Goal: Navigation & Orientation: Find specific page/section

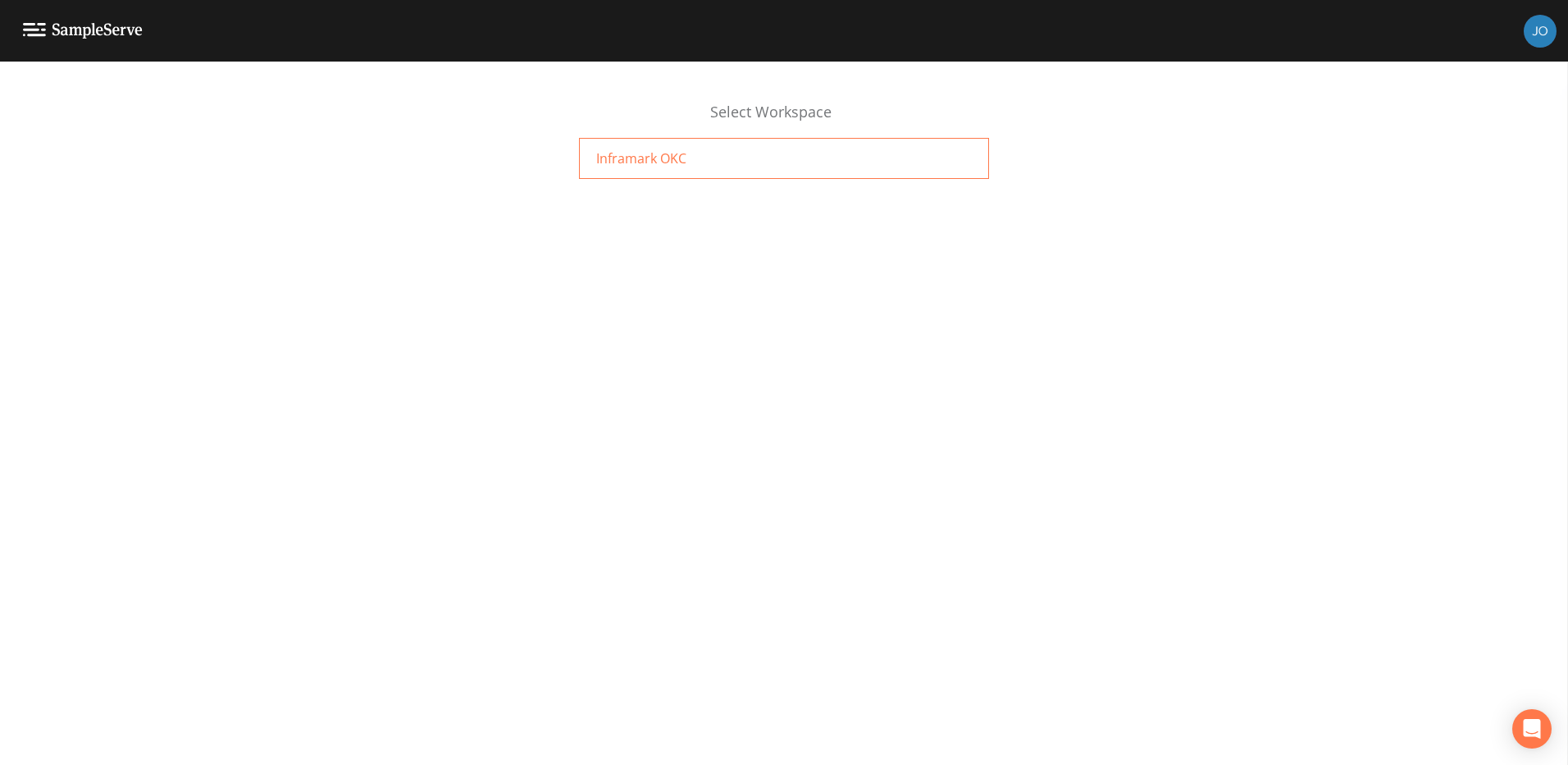
click at [634, 162] on span "Inframark OKC" at bounding box center [642, 158] width 91 height 20
